Goal: Information Seeking & Learning: Learn about a topic

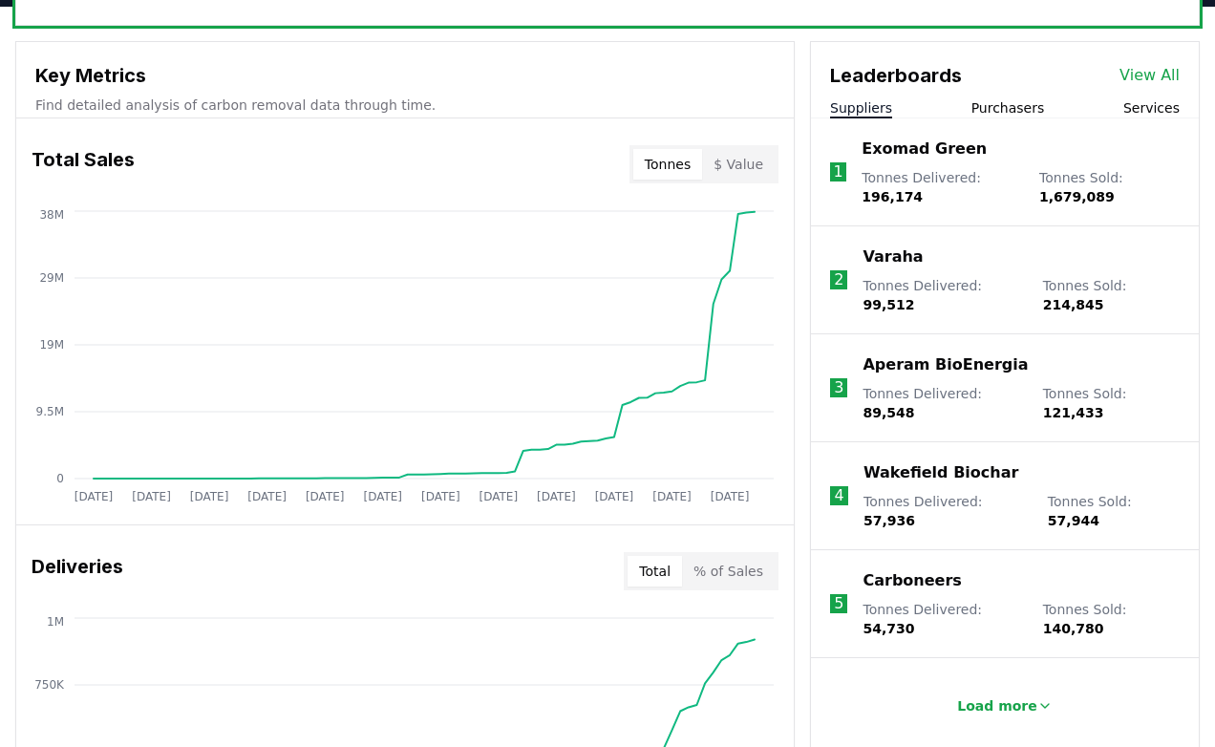
scroll to position [710, 0]
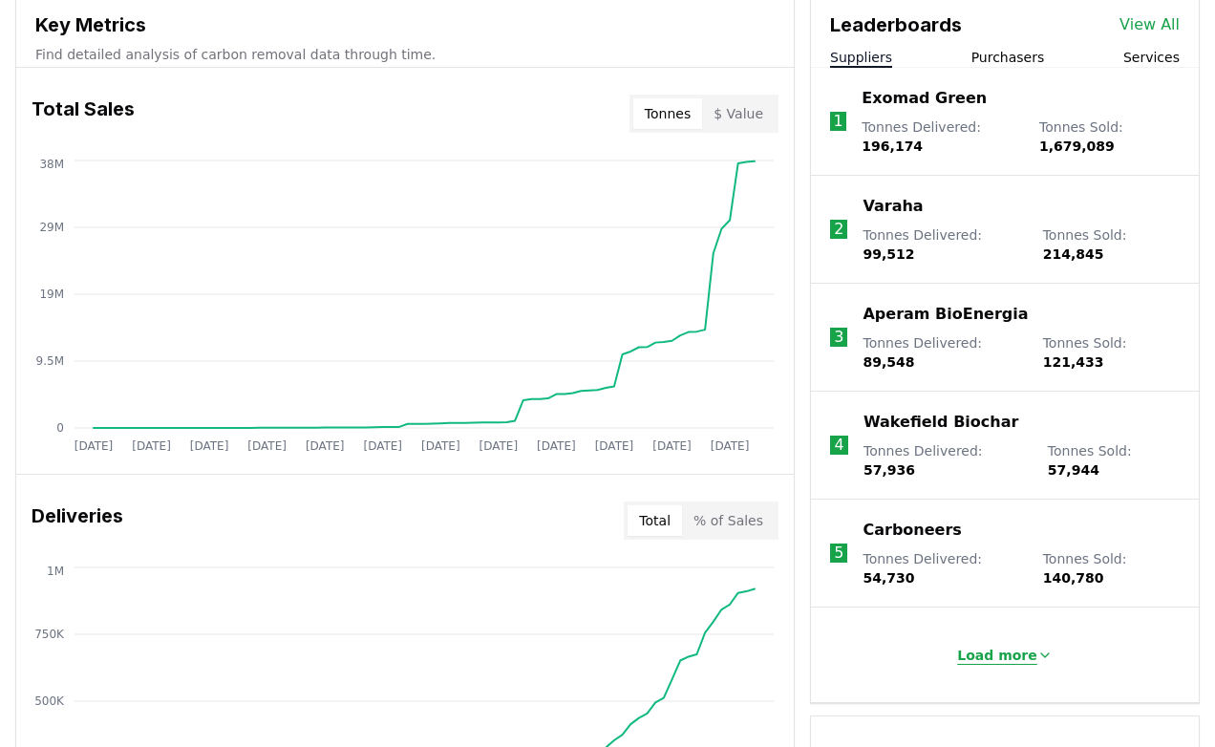
click at [964, 645] on p "Load more" at bounding box center [997, 654] width 80 height 19
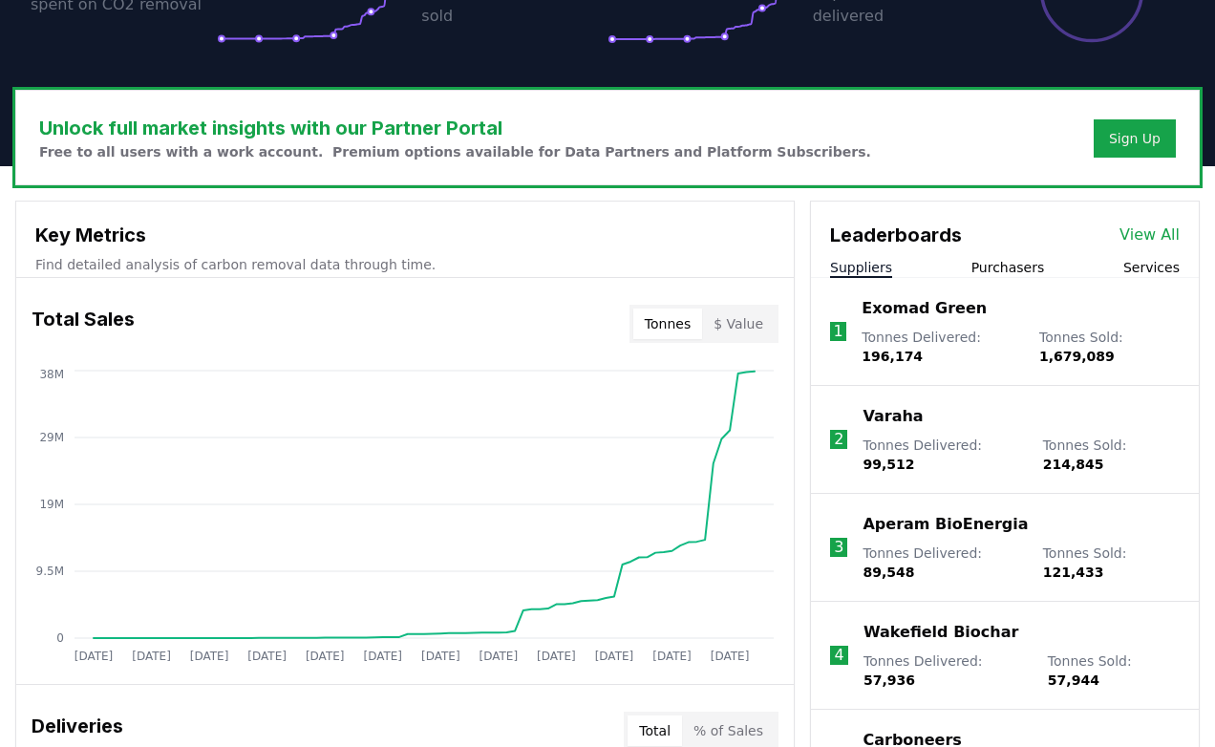
scroll to position [522, 0]
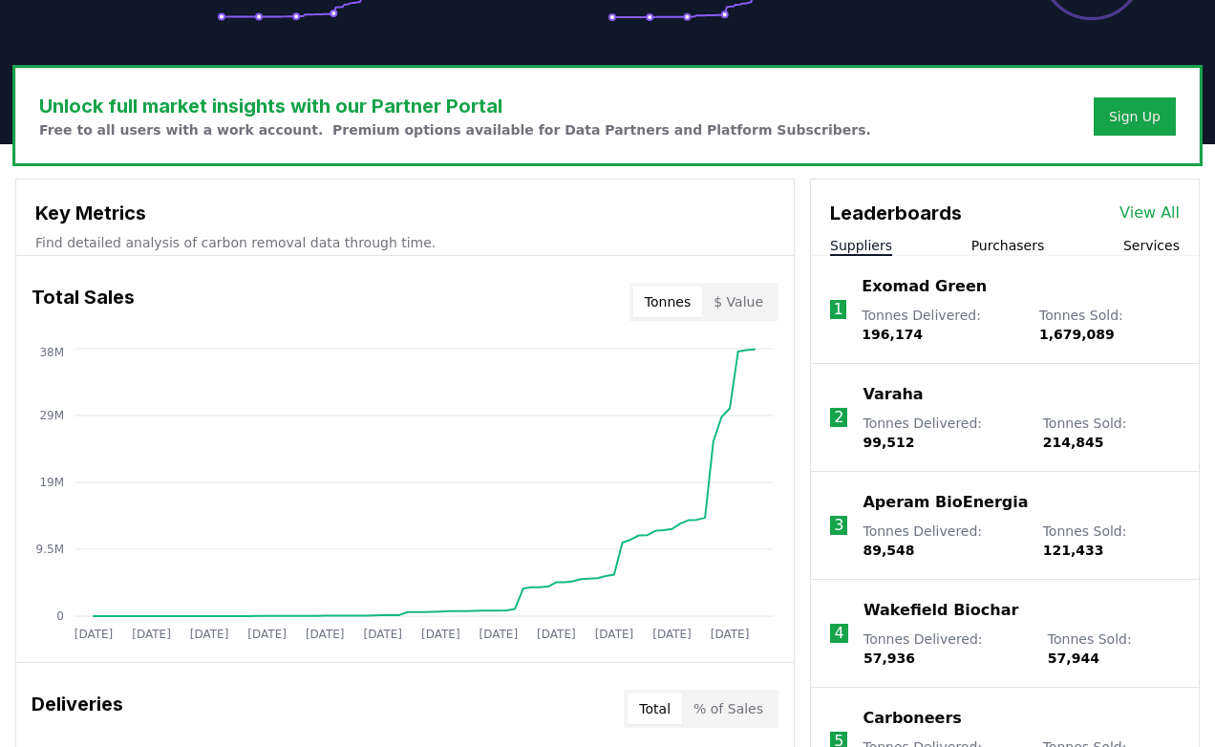
click at [1157, 216] on link "View All" at bounding box center [1149, 212] width 60 height 23
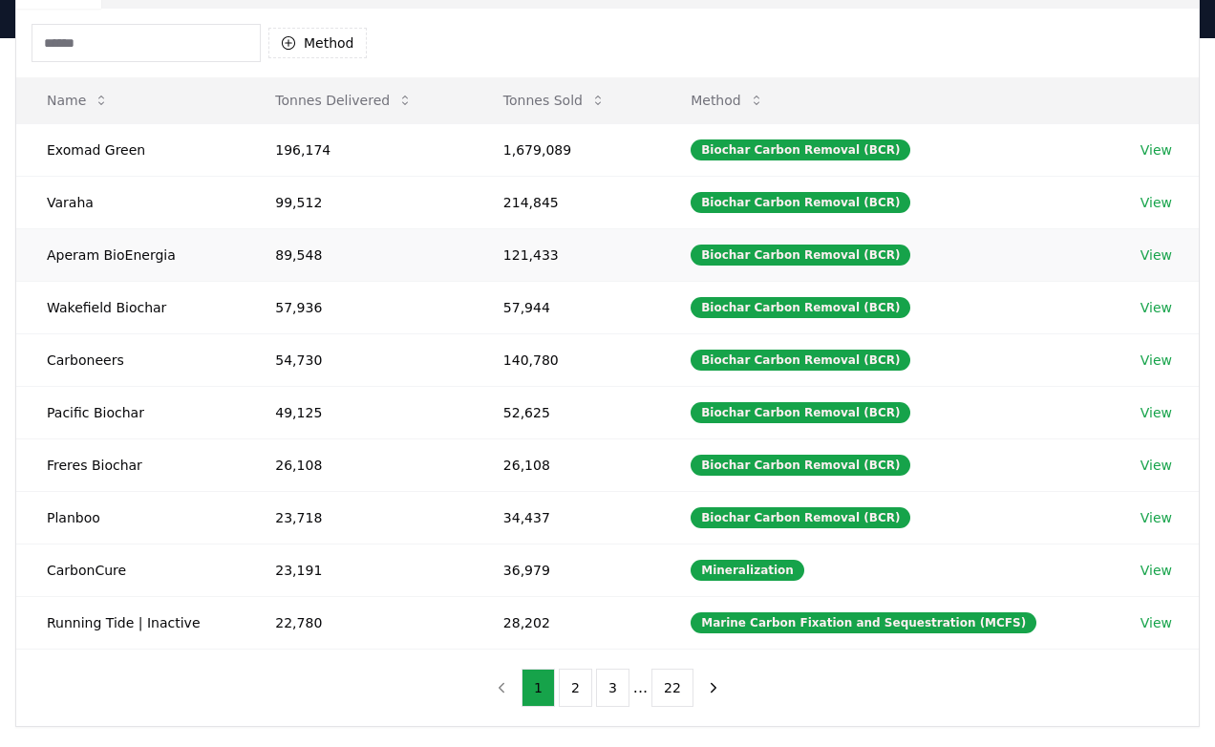
scroll to position [182, 0]
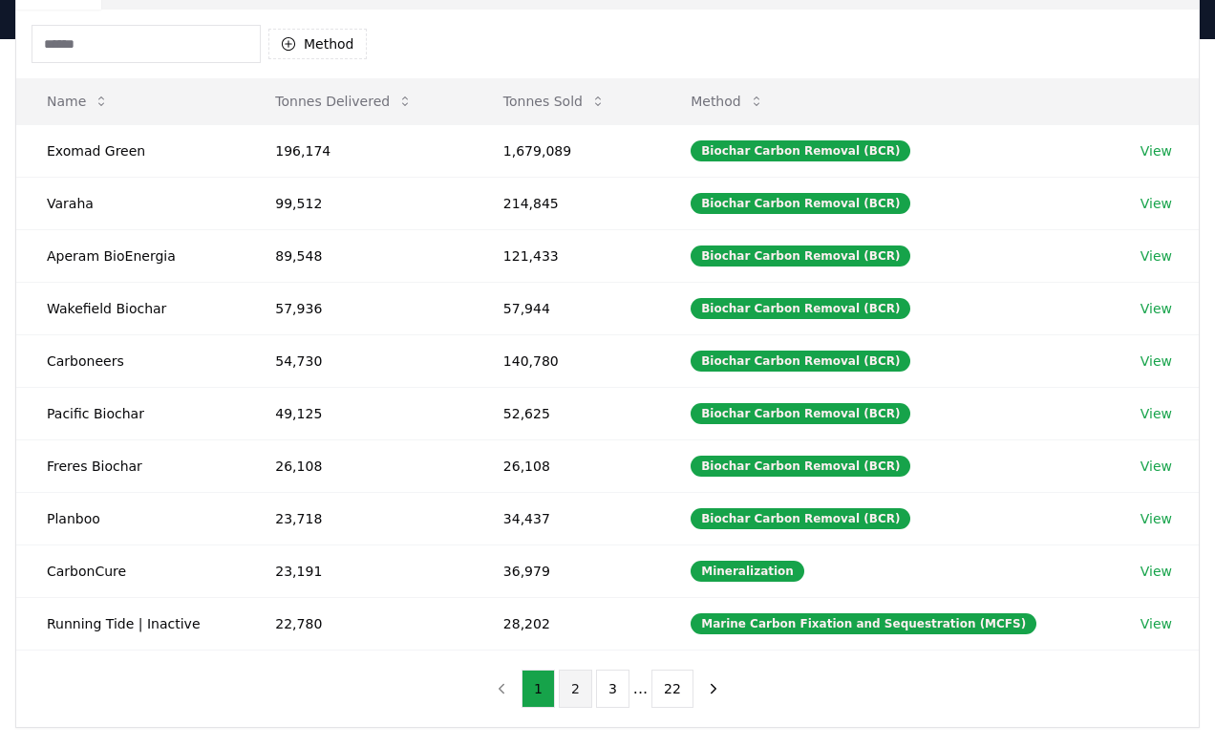
click at [574, 689] on button "2" at bounding box center [575, 688] width 33 height 38
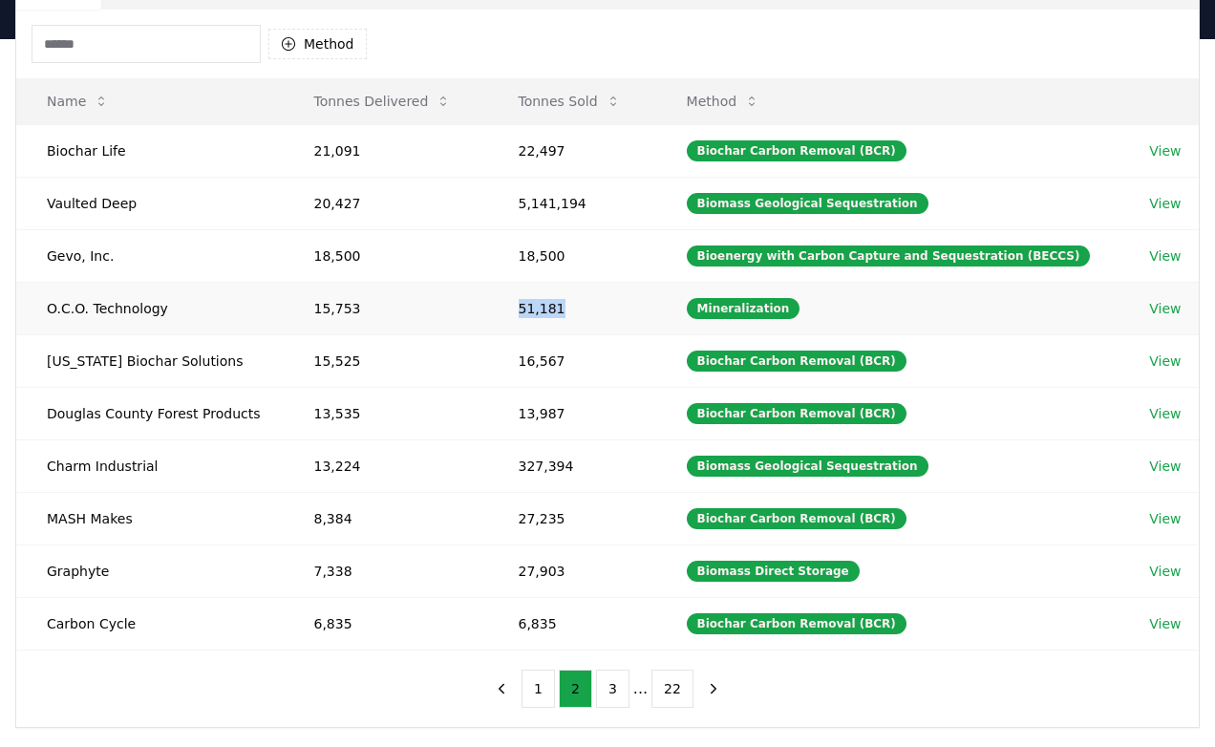
drag, startPoint x: 563, startPoint y: 308, endPoint x: 521, endPoint y: 309, distance: 42.0
click at [521, 309] on td "51,181" at bounding box center [572, 308] width 168 height 53
copy td "51,181"
click at [1166, 297] on td "View" at bounding box center [1158, 308] width 80 height 53
click at [1162, 309] on link "View" at bounding box center [1165, 308] width 32 height 19
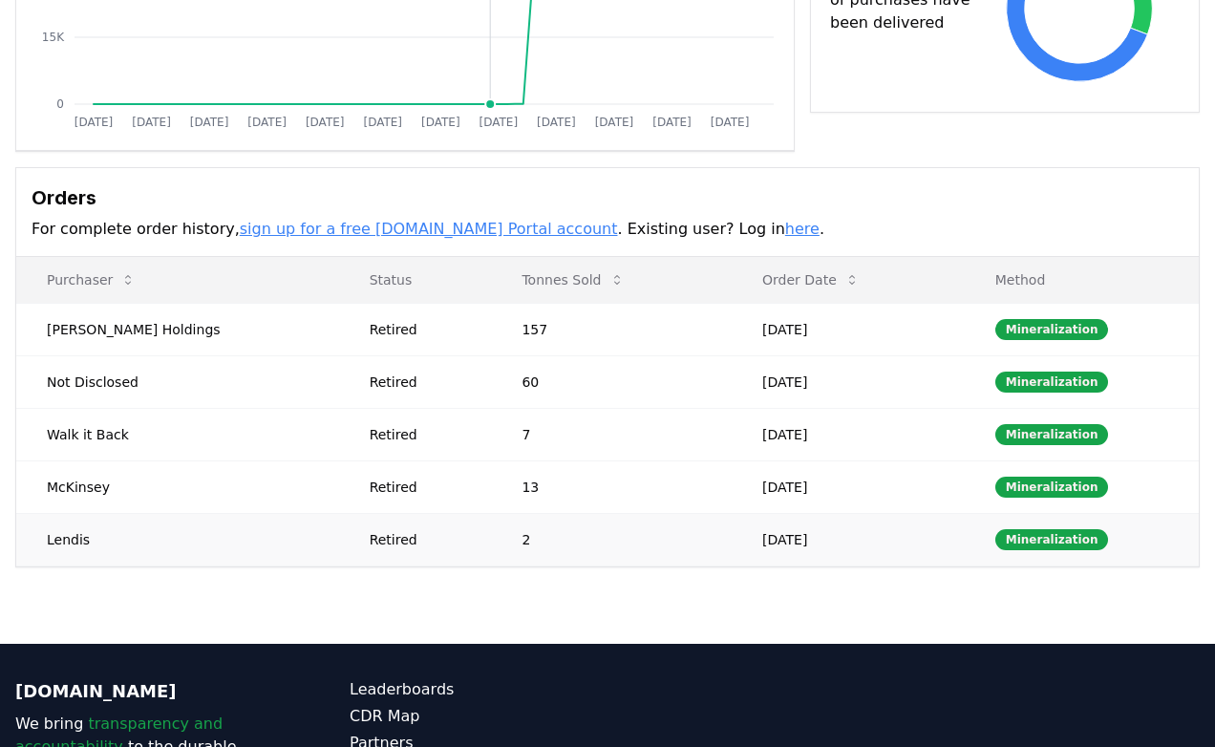
scroll to position [428, 0]
